Goal: Find specific page/section: Find specific page/section

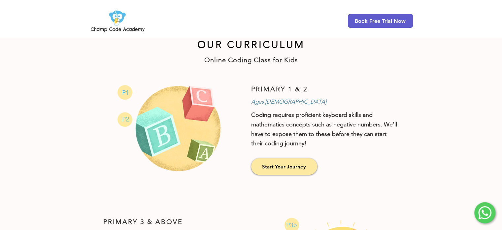
scroll to position [261, 0]
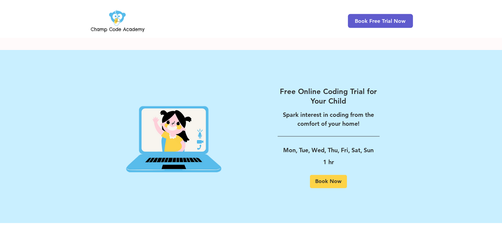
scroll to position [908, 0]
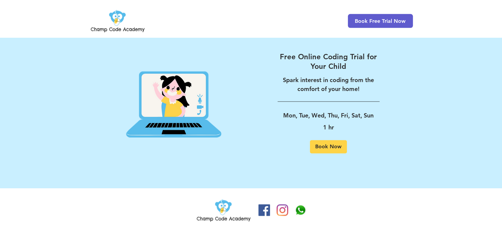
click at [218, 208] on img at bounding box center [224, 210] width 56 height 26
click at [219, 207] on img at bounding box center [224, 210] width 56 height 26
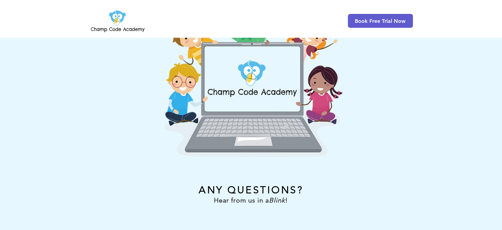
scroll to position [0, 0]
